Goal: Information Seeking & Learning: Learn about a topic

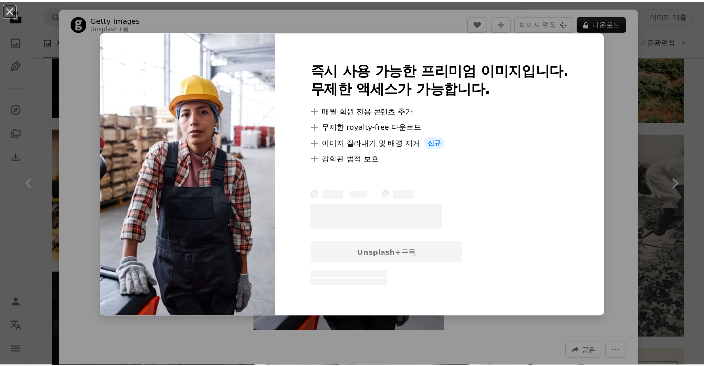
scroll to position [8264, 0]
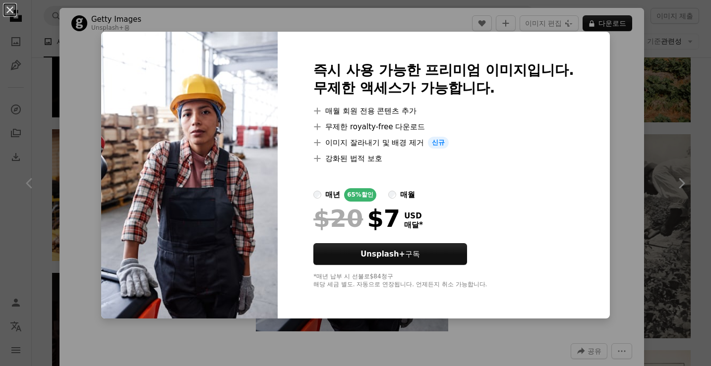
click at [615, 135] on div "An X shape 즉시 사용 가능한 프리미엄 이미지입니다. 무제한 액세스가 가능합니다. A plus sign 매월 회원 전용 콘텐츠 추가 A…" at bounding box center [355, 183] width 711 height 366
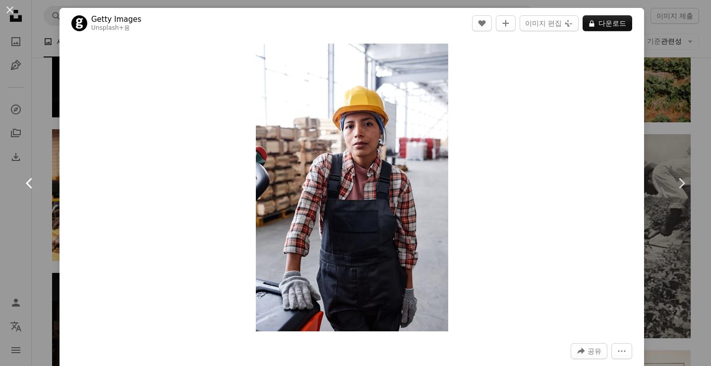
click at [42, 197] on link "Chevron left" at bounding box center [30, 183] width 60 height 95
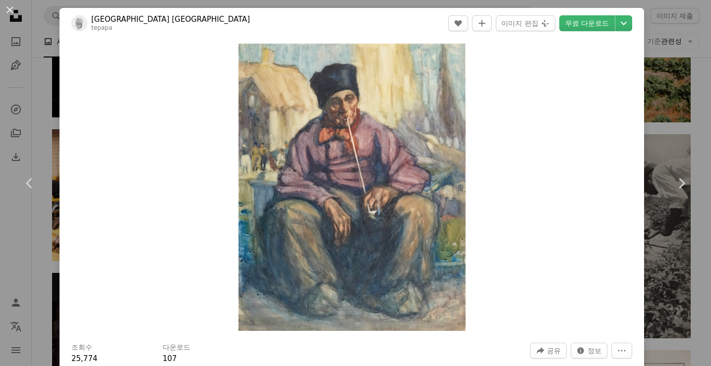
click at [645, 122] on div "An X shape Chevron left Chevron right Museum of [GEOGRAPHIC_DATA] Te Papa Tonga…" at bounding box center [355, 183] width 711 height 366
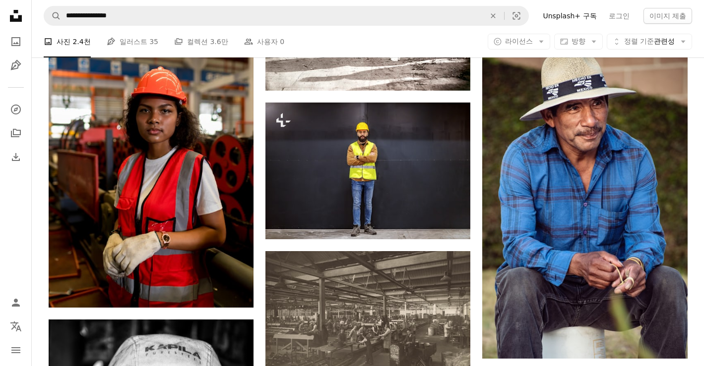
scroll to position [6455, 0]
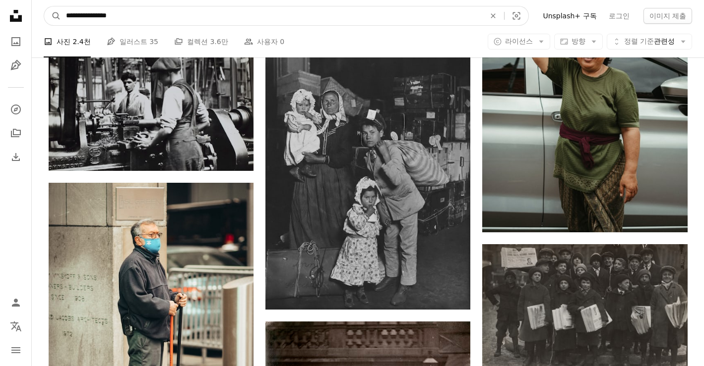
click at [463, 21] on input "**********" at bounding box center [271, 15] width 421 height 19
click at [44, 6] on button "A magnifying glass" at bounding box center [52, 15] width 17 height 19
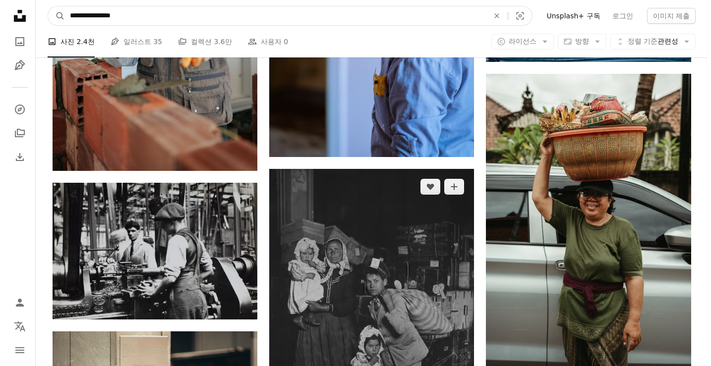
scroll to position [6081, 0]
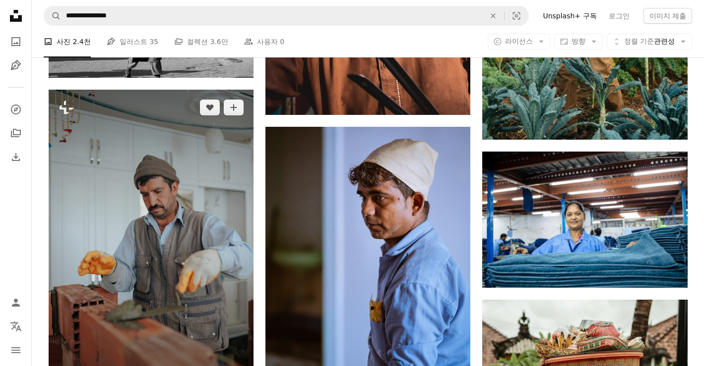
click at [187, 198] on img at bounding box center [151, 243] width 205 height 307
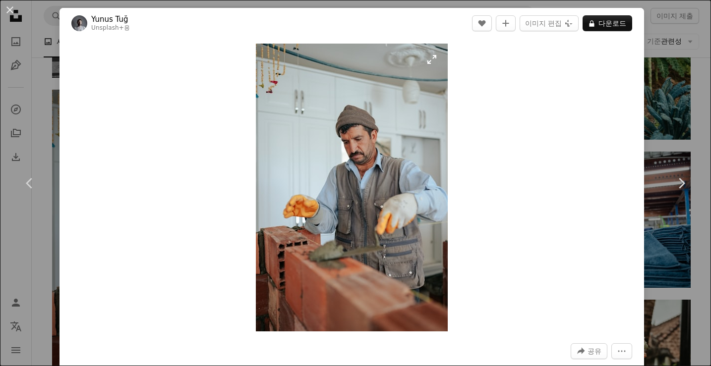
click at [414, 259] on img "이 이미지 확대" at bounding box center [352, 188] width 192 height 288
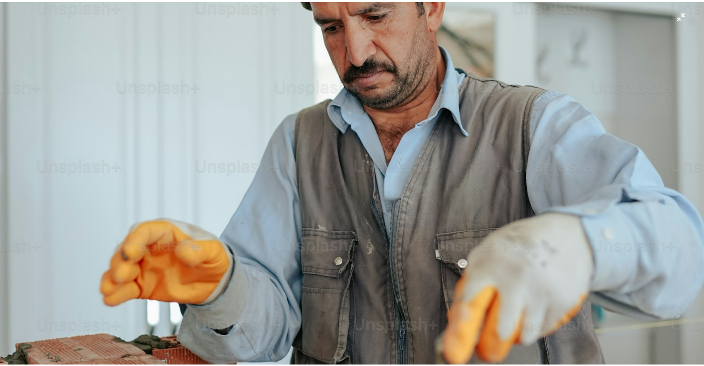
scroll to position [301, 0]
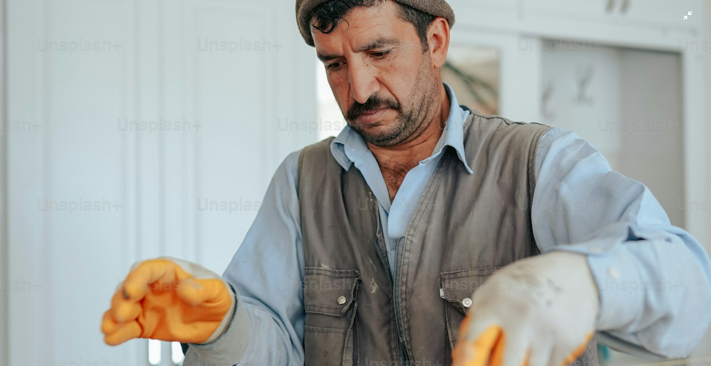
click at [678, 10] on img "이 이미지 축소" at bounding box center [356, 232] width 712 height 1068
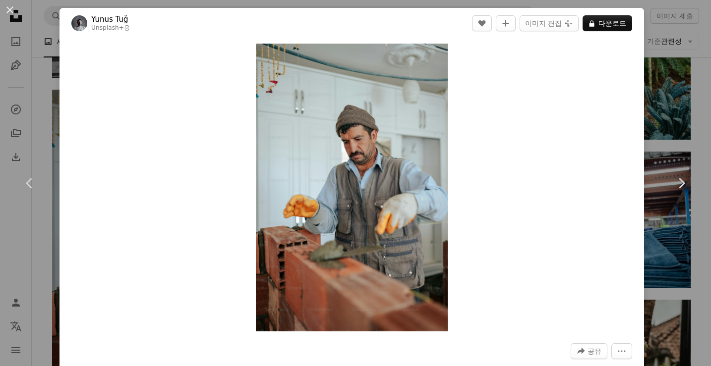
click at [655, 126] on div "An X shape Chevron left Chevron right Yunus Tuğ Unsplash+ 용 A heart A plus sign…" at bounding box center [355, 183] width 711 height 366
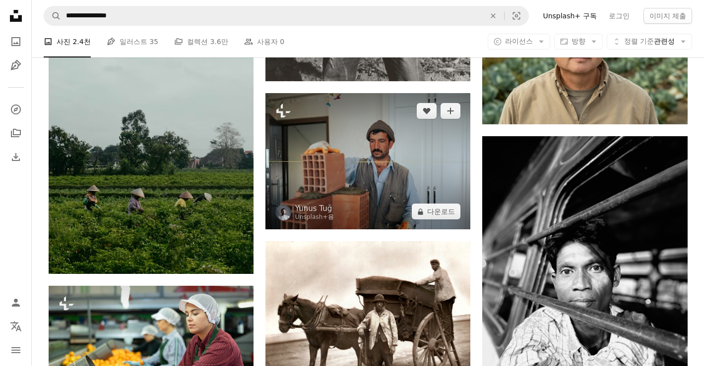
scroll to position [1657, 0]
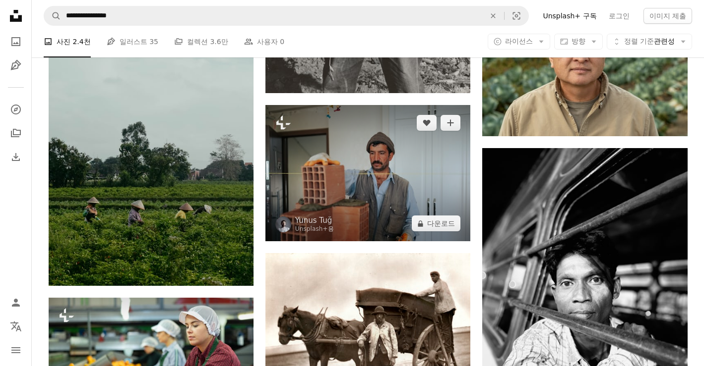
click at [367, 171] on img at bounding box center [367, 173] width 205 height 136
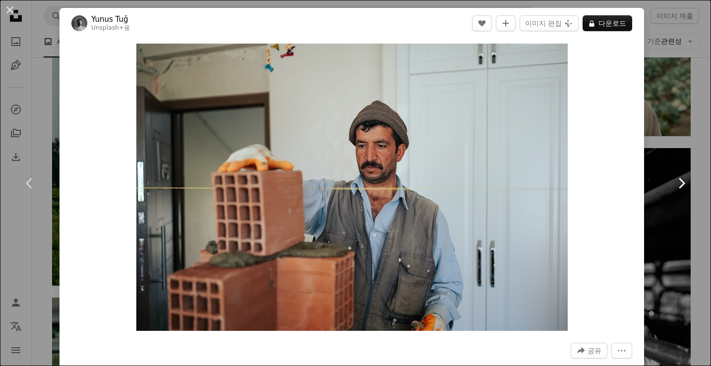
click at [652, 160] on link "Chevron right" at bounding box center [682, 183] width 60 height 95
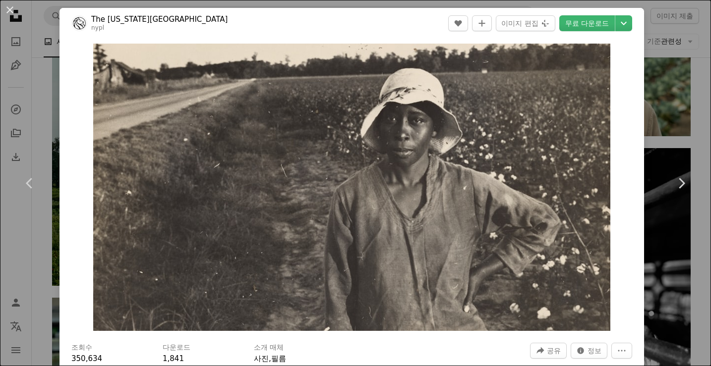
click at [665, 119] on div "An X shape Chevron left Chevron right The [US_STATE] Public Library nypl A hear…" at bounding box center [355, 183] width 711 height 366
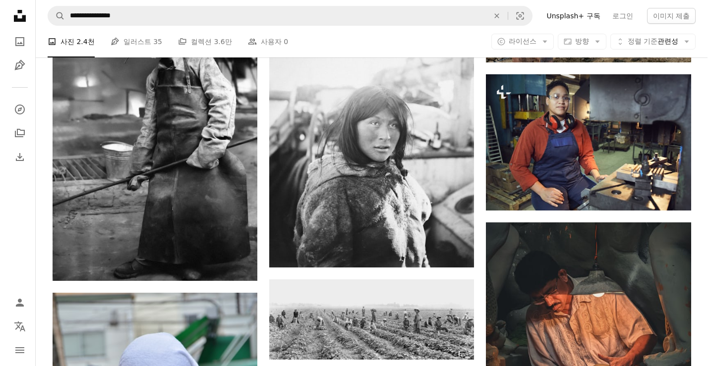
scroll to position [3114, 0]
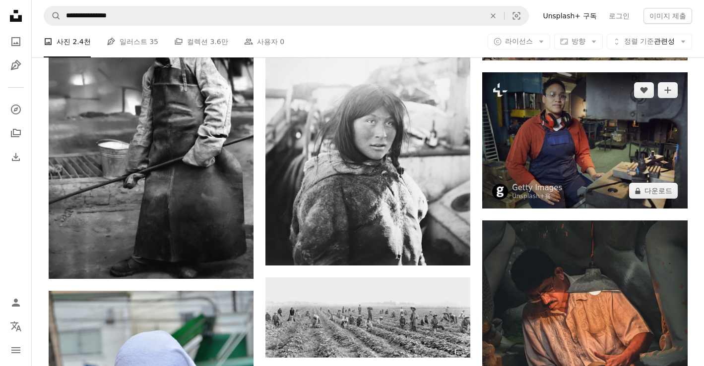
click at [623, 172] on img at bounding box center [584, 140] width 205 height 136
